Goal: Navigation & Orientation: Go to known website

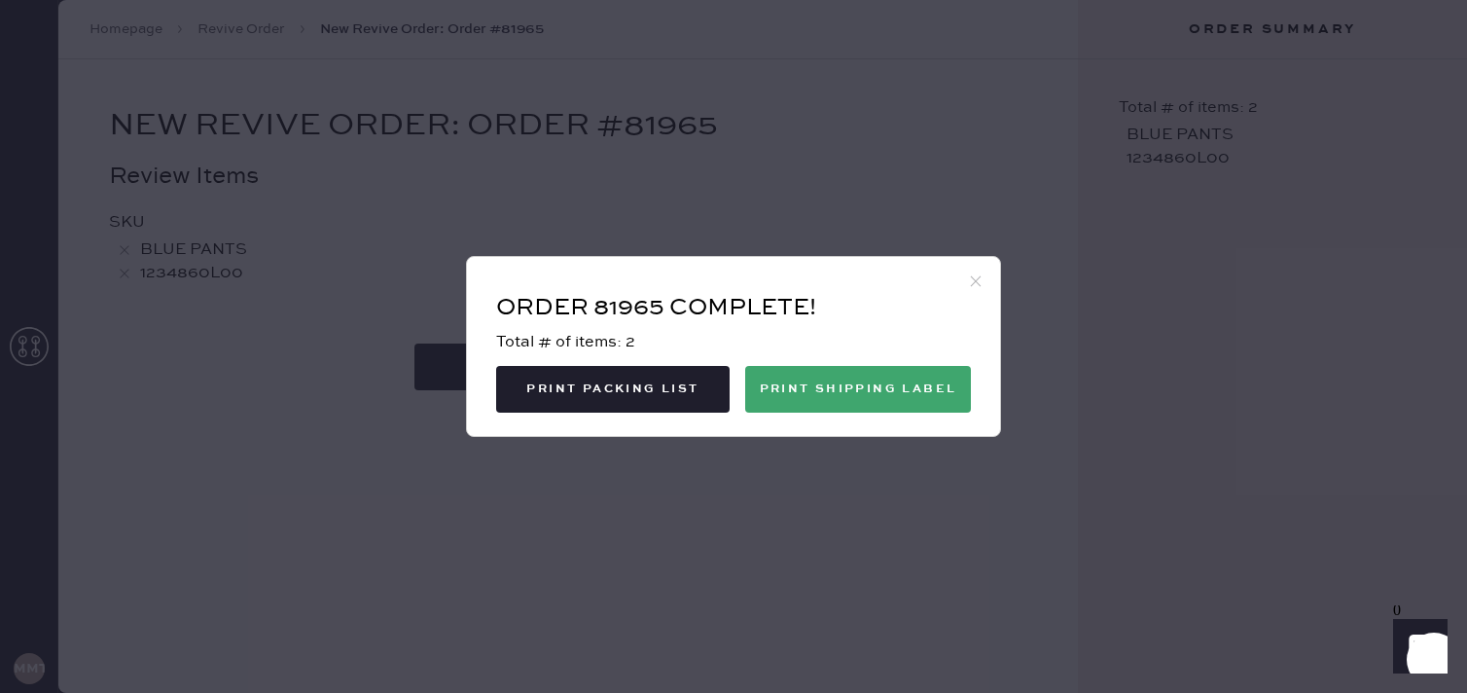
click at [979, 281] on icon at bounding box center [976, 281] width 18 height 18
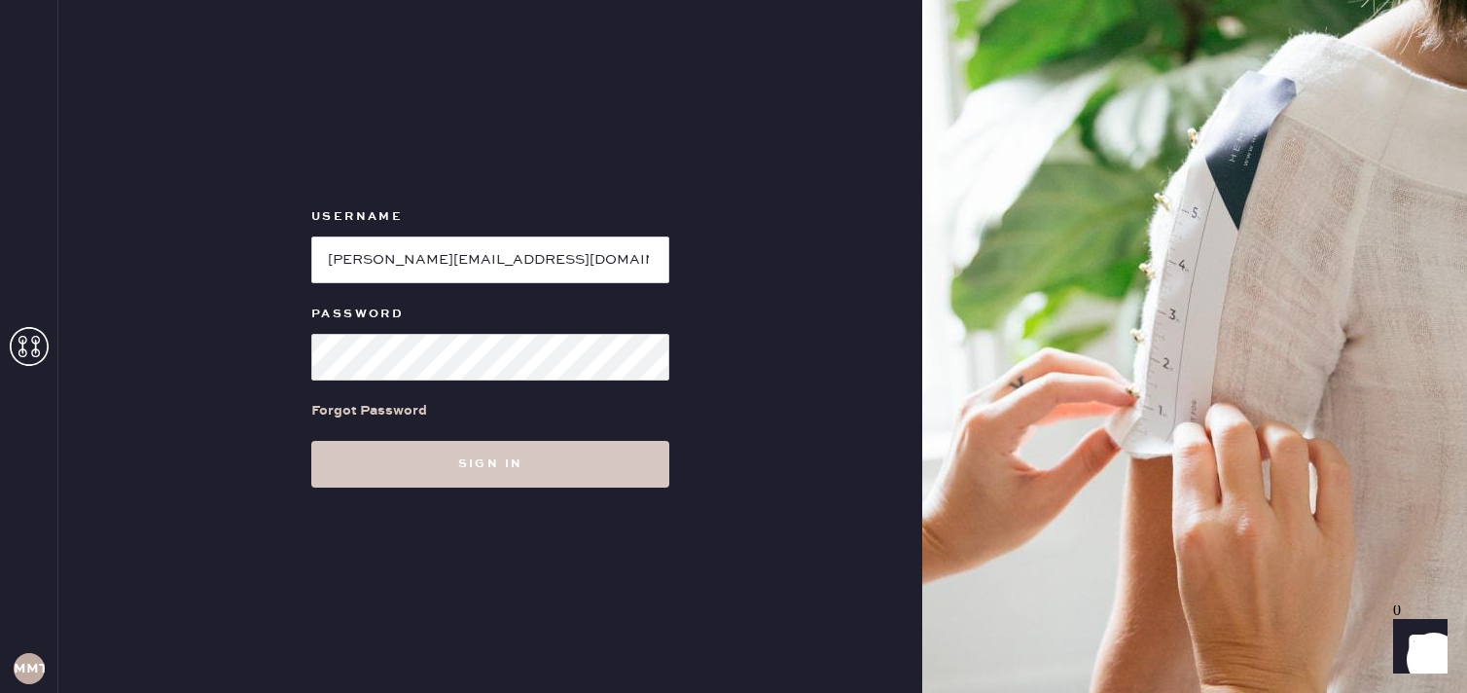
click at [28, 666] on h3 "MMTA" at bounding box center [29, 668] width 31 height 14
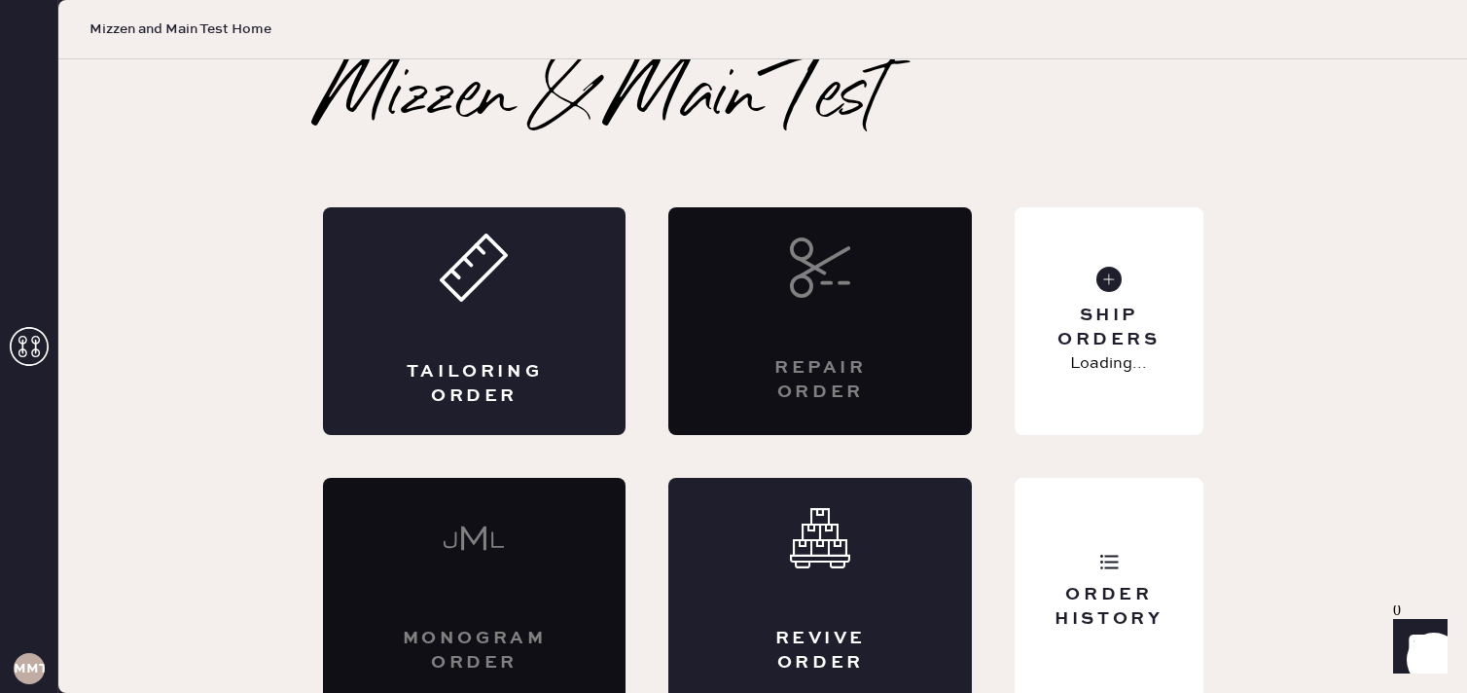
click at [30, 668] on h3 "MMTA" at bounding box center [29, 668] width 31 height 14
click at [29, 353] on icon at bounding box center [29, 346] width 39 height 39
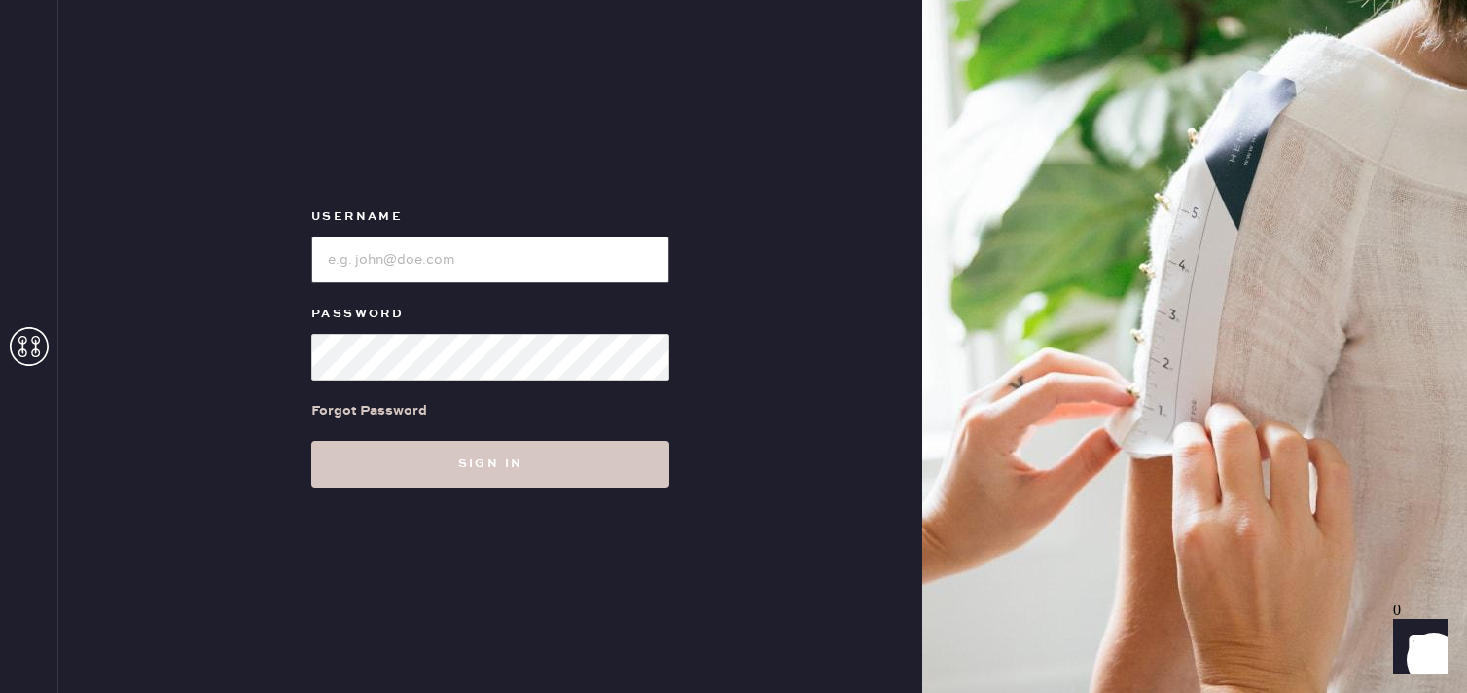
type input "[PERSON_NAME][EMAIL_ADDRESS][DOMAIN_NAME]"
